Goal: Task Accomplishment & Management: Manage account settings

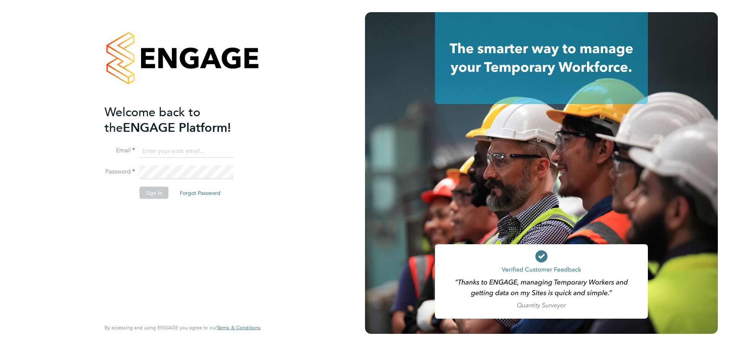
click at [177, 150] on input at bounding box center [187, 151] width 94 height 14
type input "workmanhelpdesk@bgis.com"
click at [144, 194] on button "Sign In" at bounding box center [154, 193] width 29 height 12
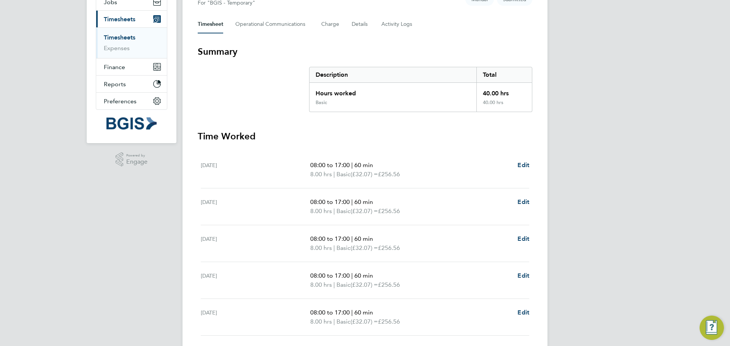
scroll to position [114, 0]
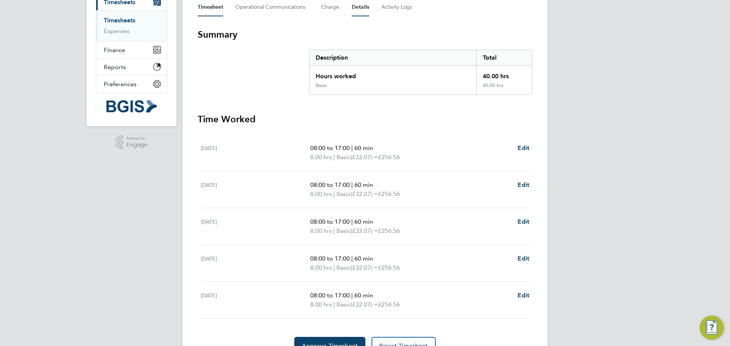
click at [352, 8] on button "Details" at bounding box center [360, 7] width 17 height 18
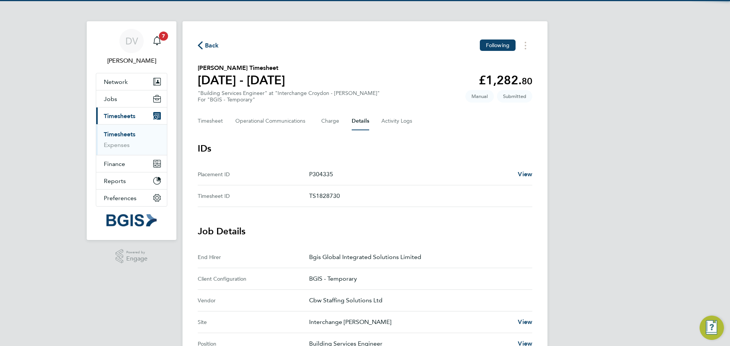
click at [321, 196] on p "TS1828730" at bounding box center [417, 196] width 217 height 9
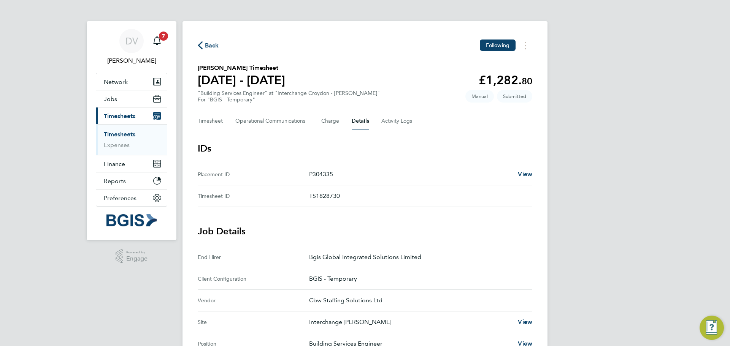
click at [321, 196] on p "TS1828730" at bounding box center [417, 196] width 217 height 9
copy p "TS1828730"
click at [216, 122] on button "Timesheet" at bounding box center [210, 121] width 25 height 18
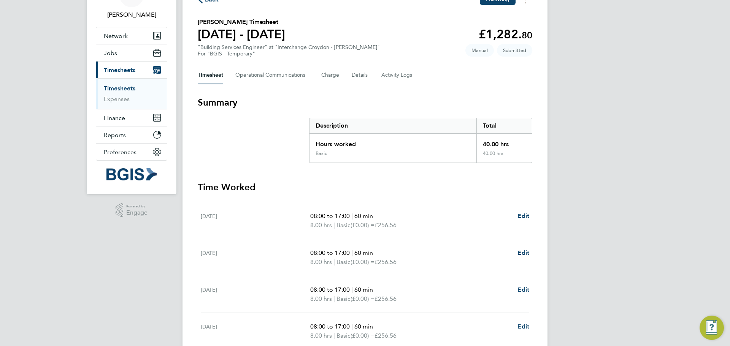
scroll to position [152, 0]
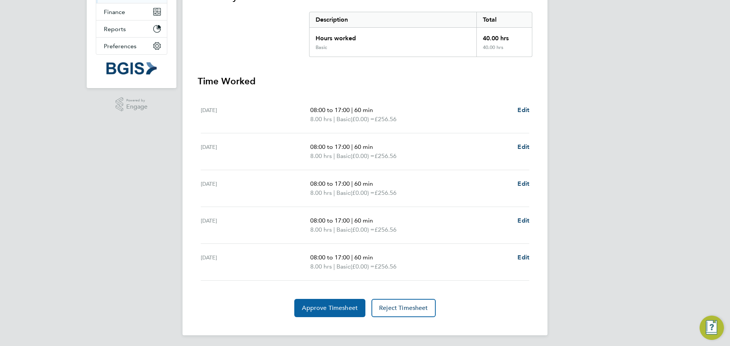
click at [329, 306] on span "Approve Timesheet" at bounding box center [330, 309] width 56 height 8
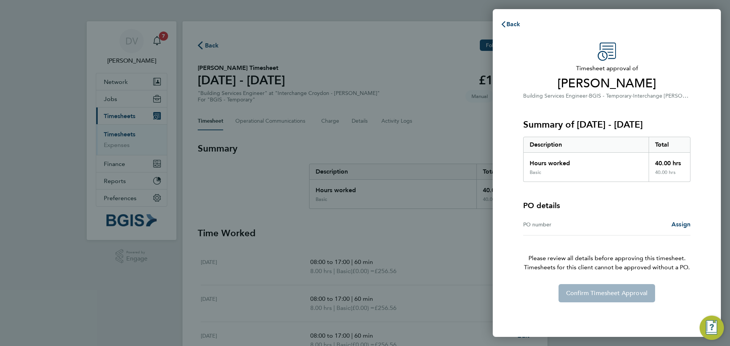
click at [568, 228] on div "PO number" at bounding box center [565, 224] width 84 height 9
click at [677, 222] on span "Assign" at bounding box center [680, 224] width 19 height 7
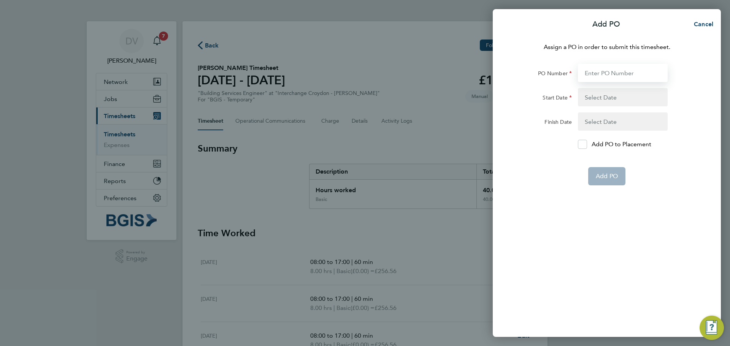
click at [611, 67] on input "PO Number" at bounding box center [623, 73] width 90 height 18
click at [603, 73] on input "PO Number" at bounding box center [623, 73] width 90 height 18
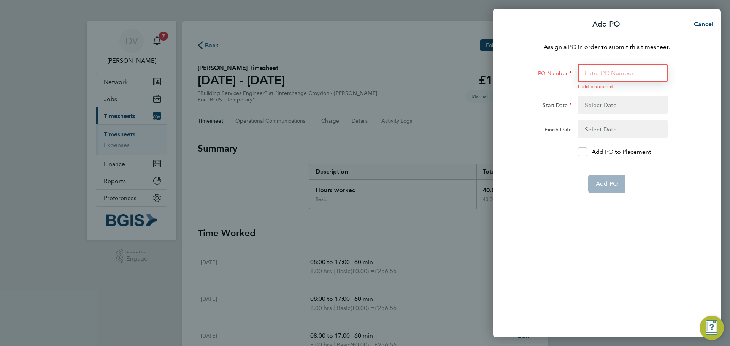
click at [605, 78] on input "PO Number" at bounding box center [623, 73] width 90 height 18
paste input "PSP2509260095"
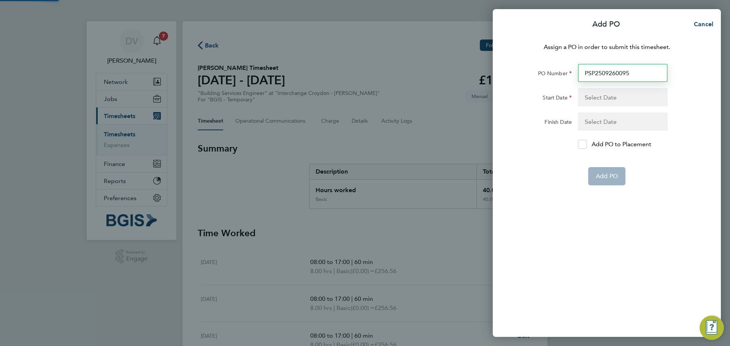
type input "PSP2509260095"
click at [597, 101] on button "button" at bounding box center [623, 97] width 90 height 18
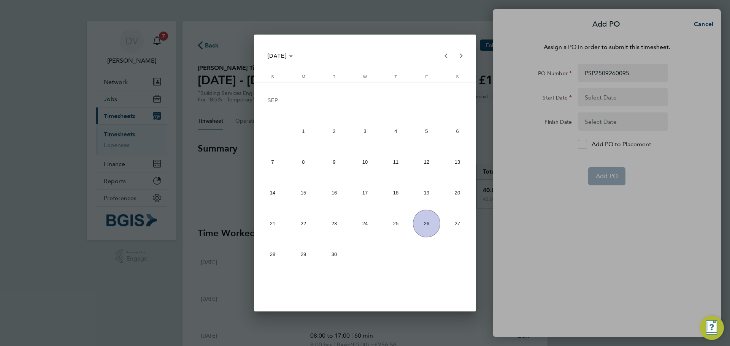
click at [300, 224] on span "22" at bounding box center [304, 224] width 28 height 28
type input "[DATE]"
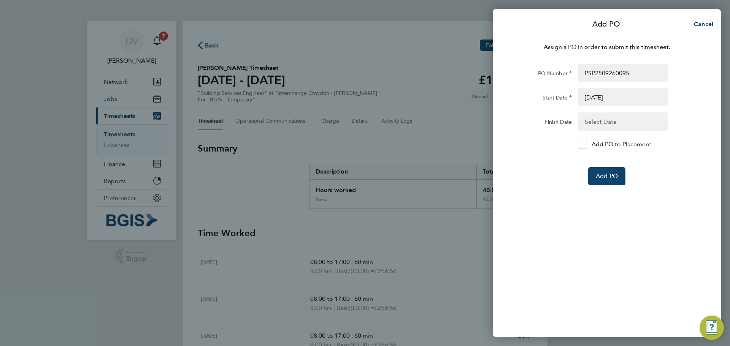
click at [606, 119] on button "button" at bounding box center [623, 122] width 90 height 18
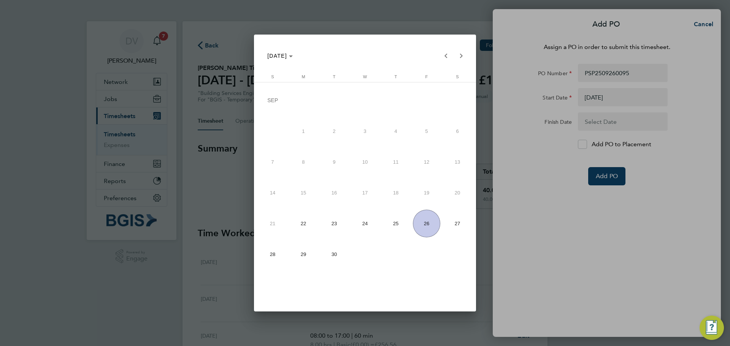
click at [424, 224] on span "26" at bounding box center [427, 224] width 28 height 28
type input "[DATE]"
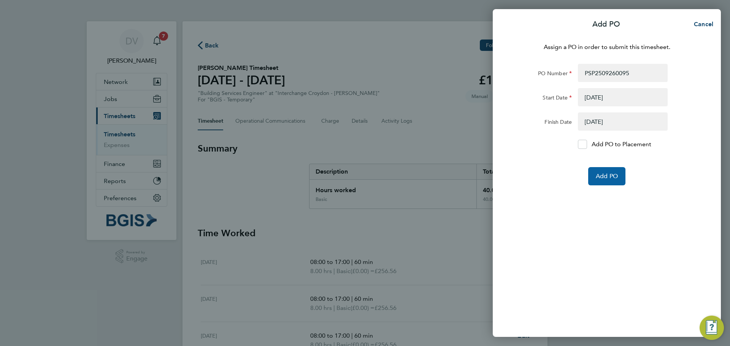
click at [605, 178] on span "Add PO" at bounding box center [607, 177] width 22 height 8
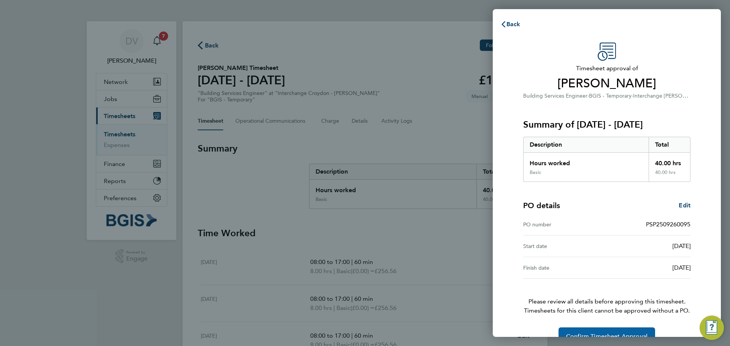
click at [604, 334] on span "Confirm Timesheet Approval" at bounding box center [606, 337] width 81 height 8
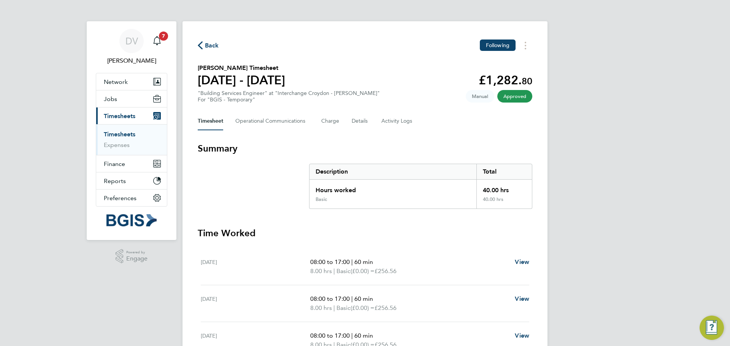
click at [116, 133] on link "Timesheets" at bounding box center [120, 134] width 32 height 7
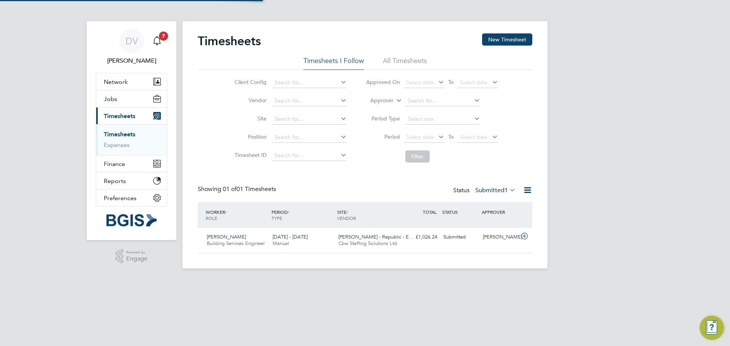
scroll to position [19, 66]
click at [526, 237] on icon at bounding box center [525, 236] width 10 height 6
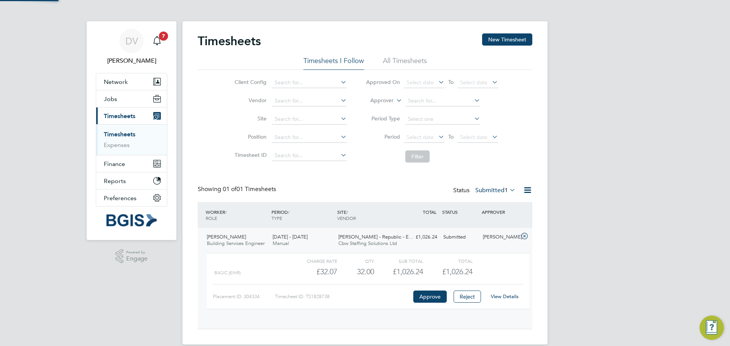
scroll to position [13, 74]
click at [501, 296] on link "View Details" at bounding box center [505, 297] width 28 height 6
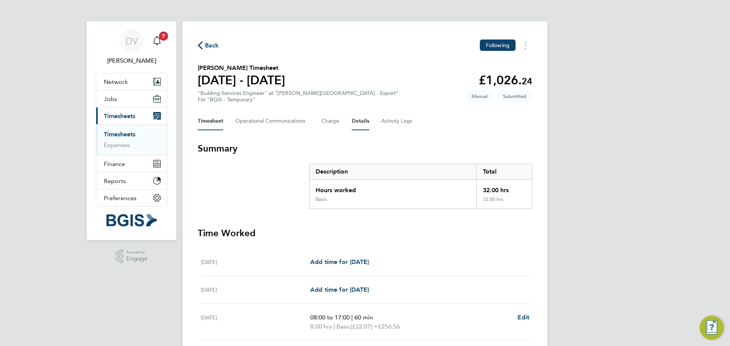
click at [356, 120] on button "Details" at bounding box center [360, 121] width 17 height 18
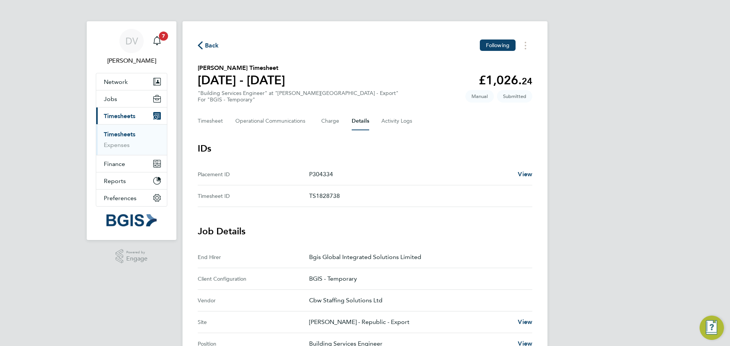
click at [325, 196] on p "TS1828738" at bounding box center [417, 196] width 217 height 9
copy p "TS1828738"
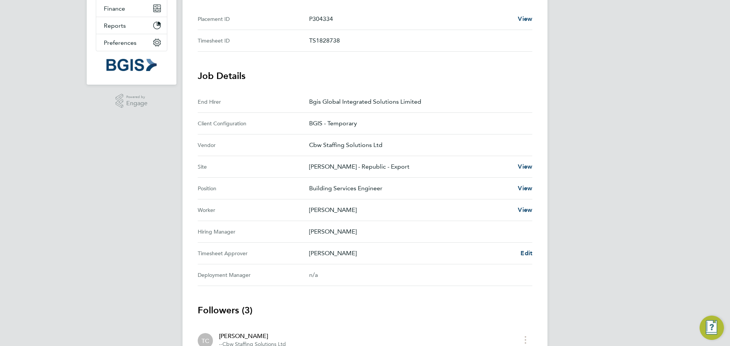
scroll to position [45, 0]
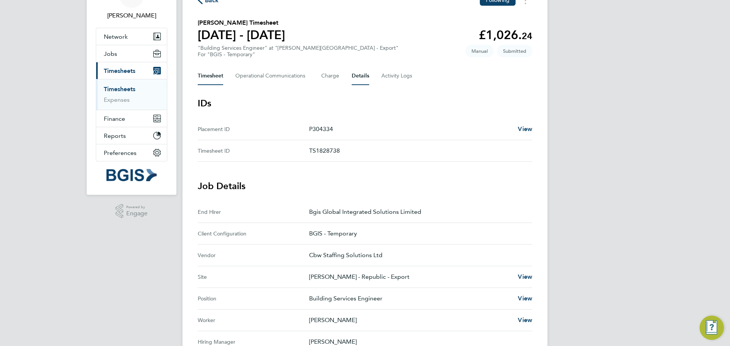
click at [210, 76] on button "Timesheet" at bounding box center [210, 76] width 25 height 18
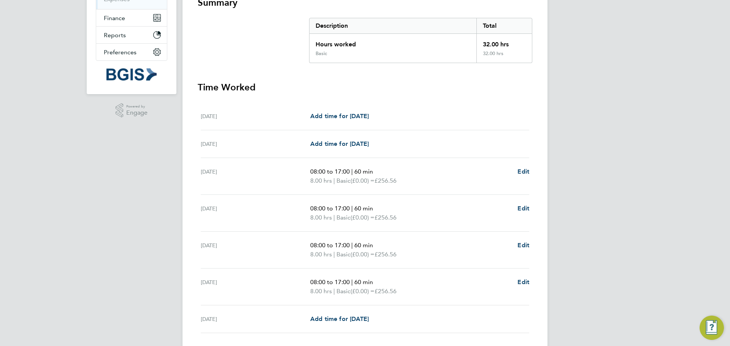
scroll to position [190, 0]
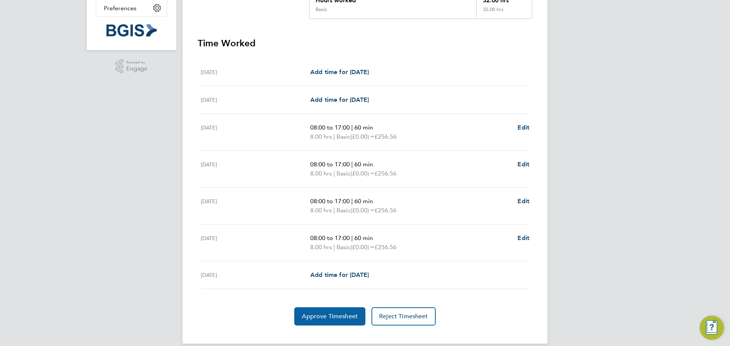
click at [340, 313] on span "Approve Timesheet" at bounding box center [330, 317] width 56 height 8
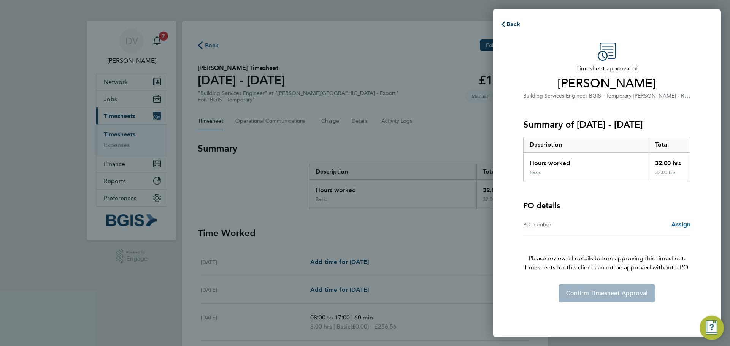
click at [678, 225] on span "Assign" at bounding box center [680, 224] width 19 height 7
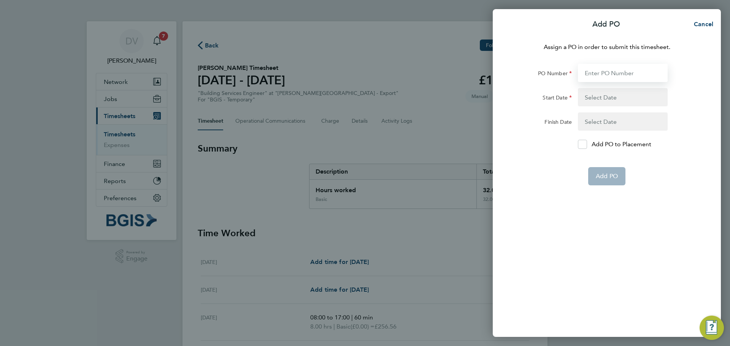
click at [602, 73] on input "PO Number" at bounding box center [623, 73] width 90 height 18
paste input "PSP2509260096"
type input "PSP2509260096"
click at [606, 96] on button "button" at bounding box center [623, 97] width 90 height 18
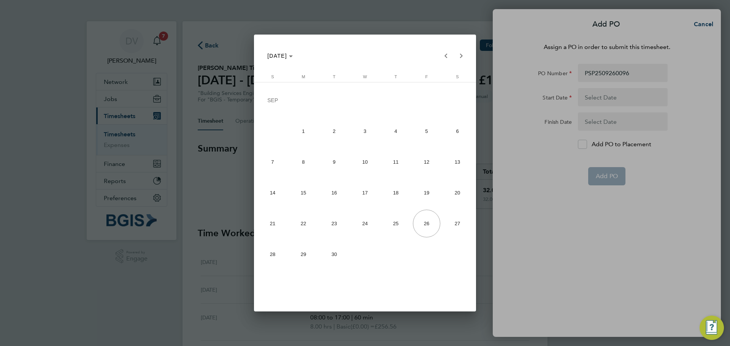
drag, startPoint x: 295, startPoint y: 230, endPoint x: 540, endPoint y: 174, distance: 251.9
click at [297, 229] on span "22" at bounding box center [304, 224] width 28 height 28
type input "[DATE]"
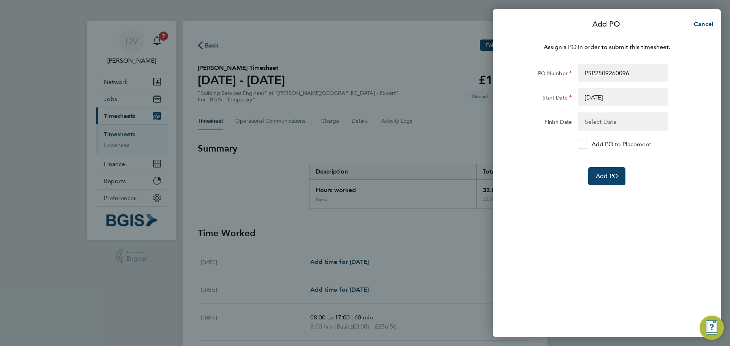
click at [622, 119] on button "button" at bounding box center [623, 122] width 90 height 18
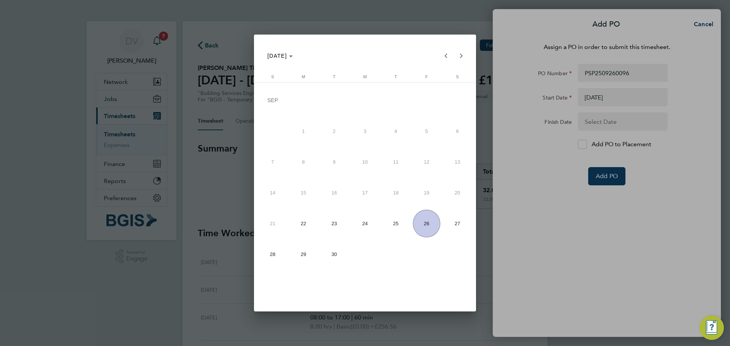
click at [424, 224] on span "26" at bounding box center [427, 224] width 28 height 28
type input "[DATE]"
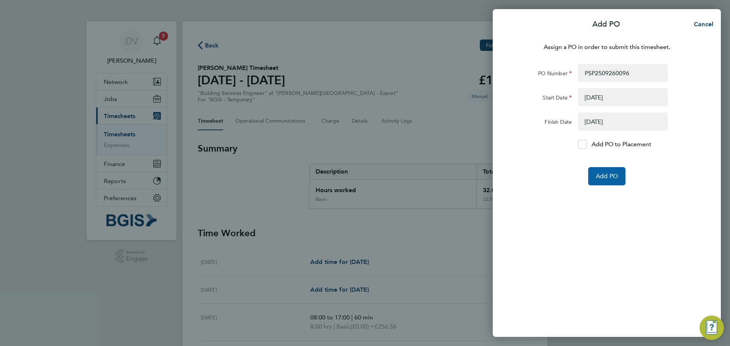
click at [606, 173] on span "Add PO" at bounding box center [607, 177] width 22 height 8
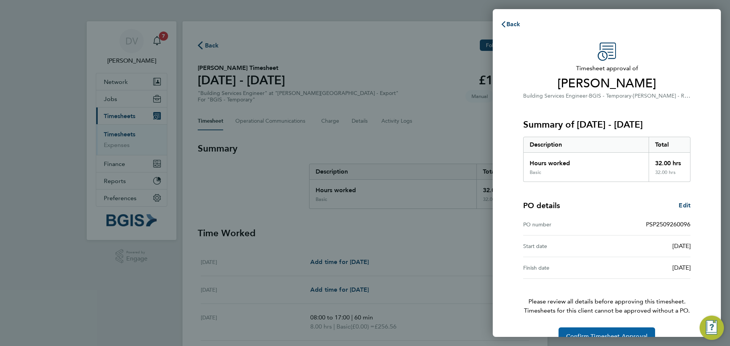
click at [593, 333] on span "Confirm Timesheet Approval" at bounding box center [606, 337] width 81 height 8
